Goal: Information Seeking & Learning: Learn about a topic

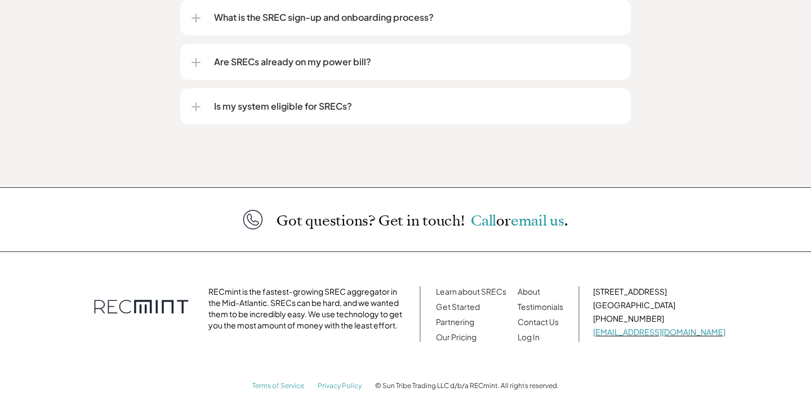
scroll to position [1573, 0]
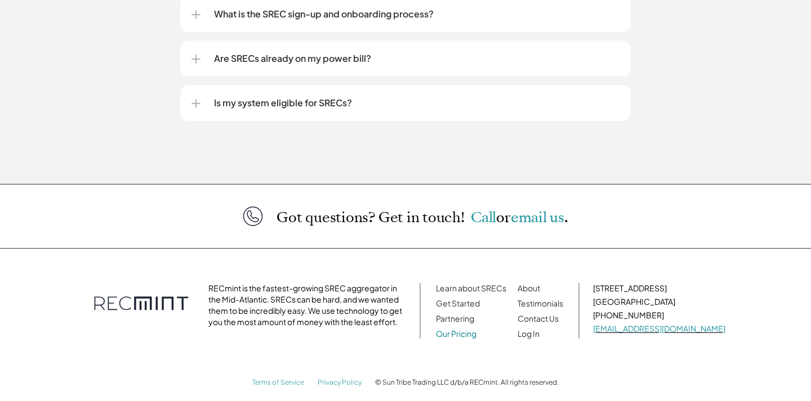
click at [476, 329] on link "Our Pricing" at bounding box center [456, 334] width 41 height 10
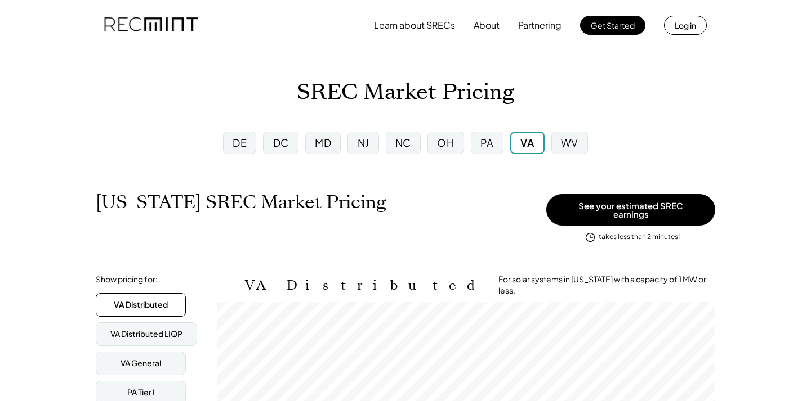
scroll to position [186, 498]
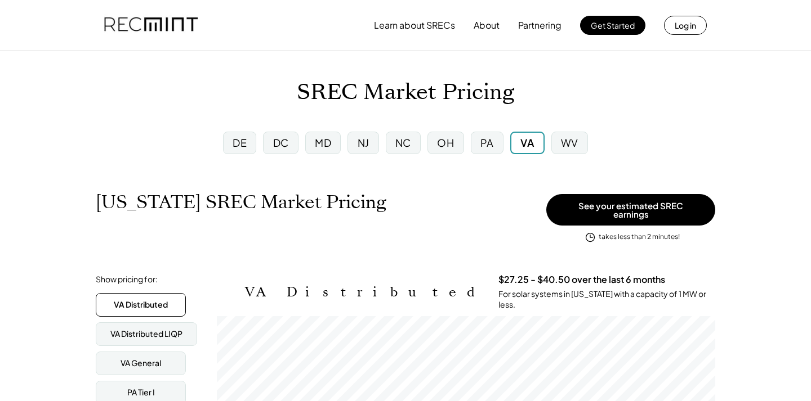
click at [494, 144] on div "PA" at bounding box center [487, 143] width 33 height 23
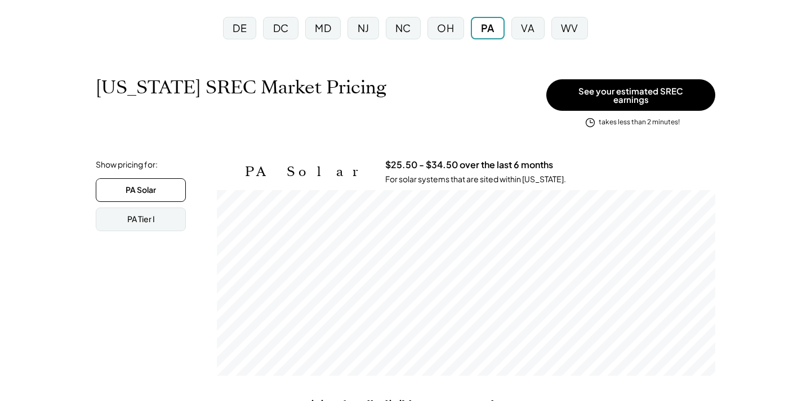
scroll to position [186, 498]
click at [146, 208] on div "PA Tier I" at bounding box center [141, 220] width 90 height 24
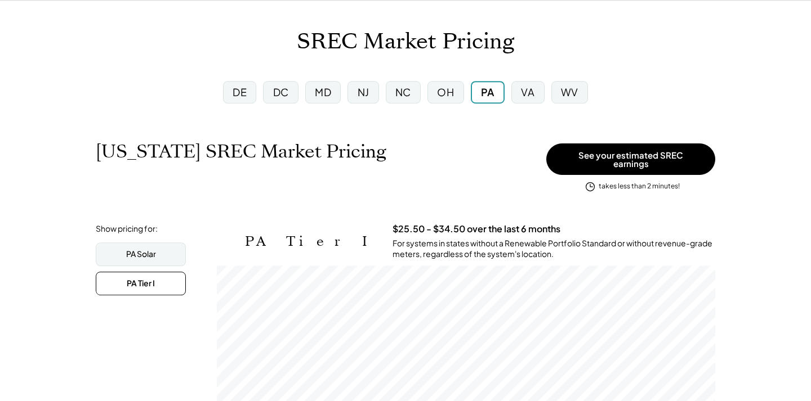
scroll to position [0, 0]
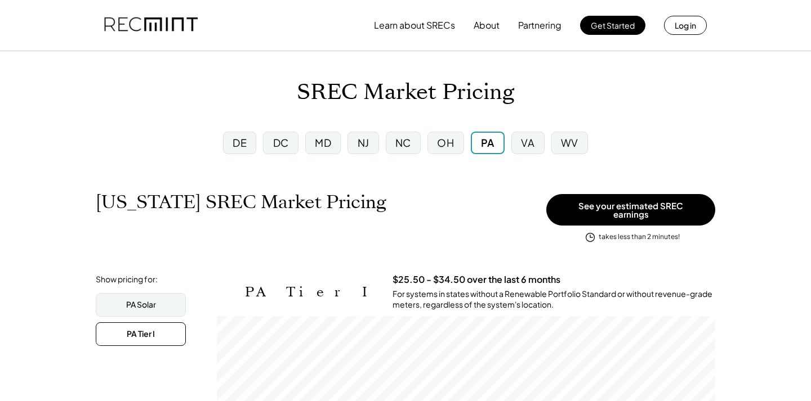
click at [252, 147] on div "DE" at bounding box center [239, 143] width 33 height 23
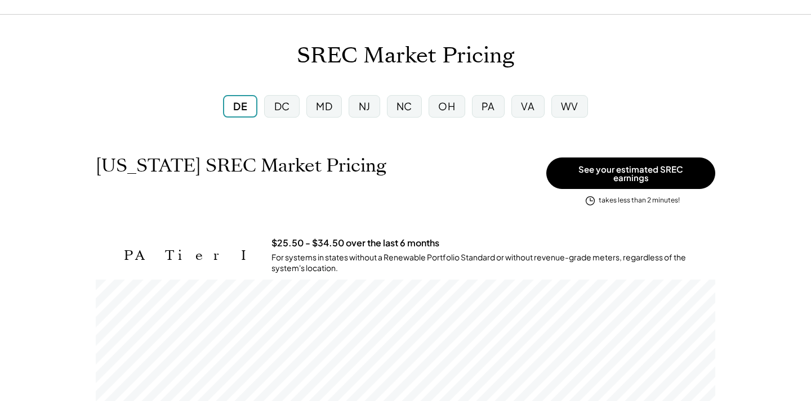
scroll to position [57, 0]
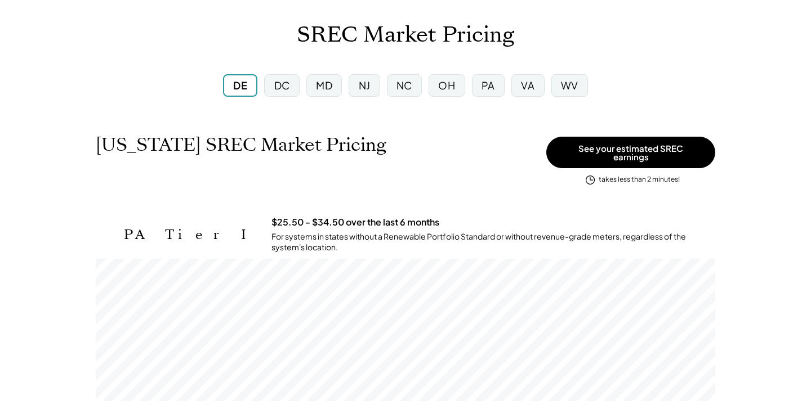
click at [292, 90] on div "DC" at bounding box center [281, 85] width 35 height 23
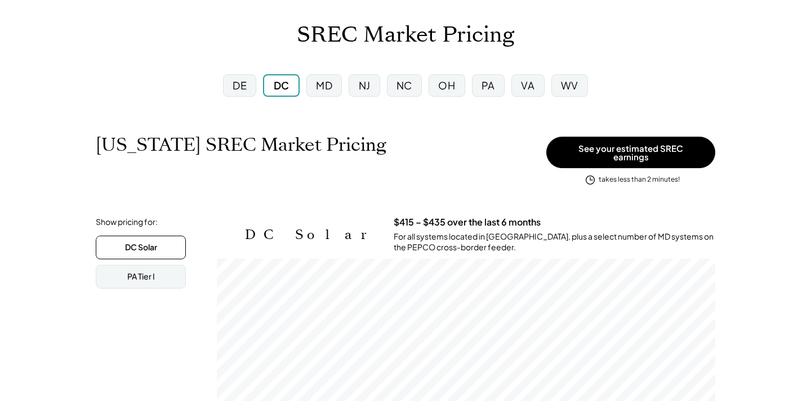
scroll to position [186, 498]
click at [368, 92] on div "NJ" at bounding box center [365, 85] width 12 height 14
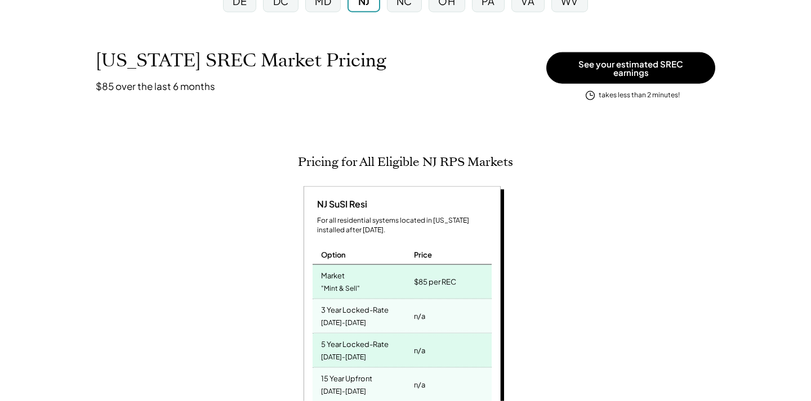
scroll to position [115, 0]
